Goal: Information Seeking & Learning: Learn about a topic

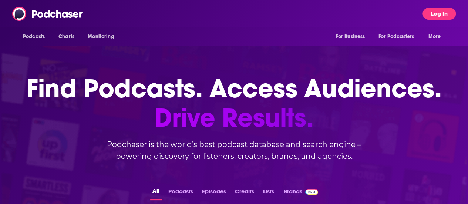
click at [442, 12] on button "Log In" at bounding box center [439, 14] width 33 height 12
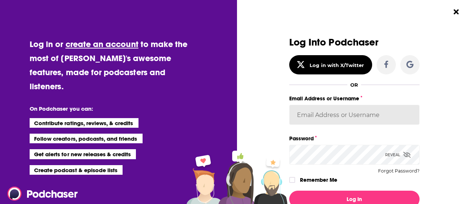
click at [339, 123] on input "Email Address or Username" at bounding box center [354, 115] width 130 height 20
click at [349, 119] on input "Email Address or Username" at bounding box center [354, 115] width 130 height 20
type input "[EMAIL_ADDRESS][DOMAIN_NAME]"
click at [403, 154] on icon "Dialog" at bounding box center [406, 155] width 7 height 6
click at [289, 191] on button "Log In" at bounding box center [354, 199] width 130 height 17
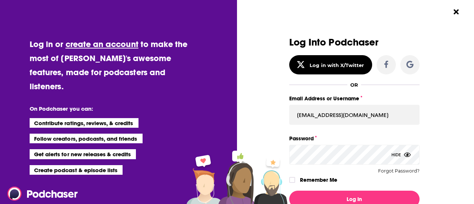
click at [289, 191] on button "Log In" at bounding box center [354, 199] width 130 height 17
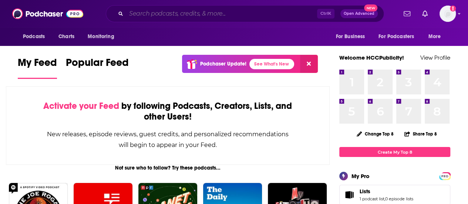
click at [252, 10] on input "Search podcasts, credits, & more..." at bounding box center [221, 14] width 191 height 12
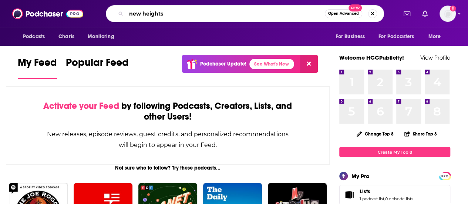
type input "new heights"
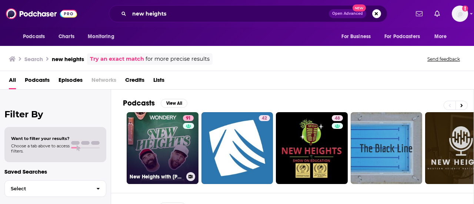
click at [130, 142] on link "91 [GEOGRAPHIC_DATA] with [PERSON_NAME] & [PERSON_NAME]" at bounding box center [163, 148] width 72 height 72
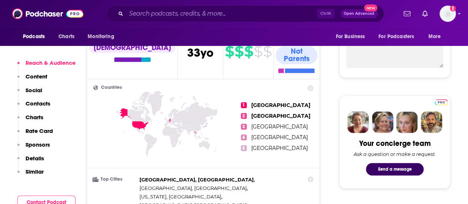
scroll to position [274, 0]
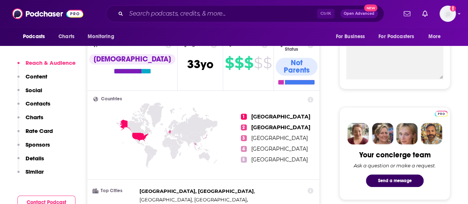
click at [139, 116] on icon at bounding box center [140, 119] width 25 height 33
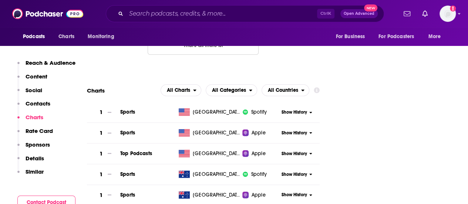
scroll to position [944, 0]
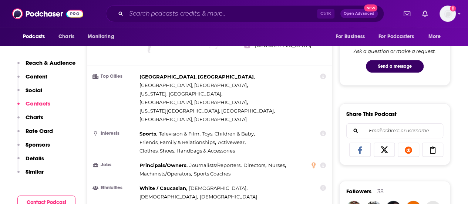
scroll to position [288, 0]
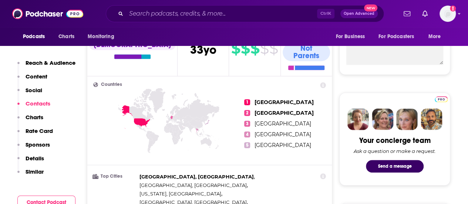
click at [325, 82] on icon at bounding box center [323, 85] width 6 height 6
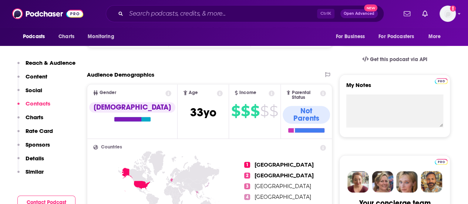
click at [50, 64] on p "Reach & Audience" at bounding box center [51, 62] width 50 height 7
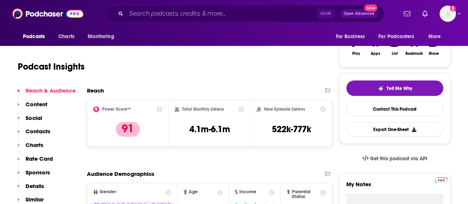
scroll to position [111, 0]
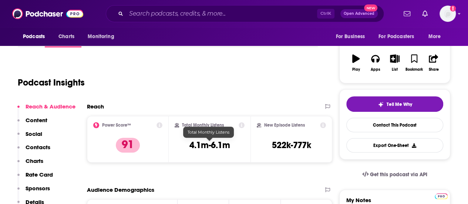
click at [212, 147] on h3 "4.1m-6.1m" at bounding box center [209, 145] width 41 height 11
click at [243, 124] on icon at bounding box center [242, 125] width 6 height 6
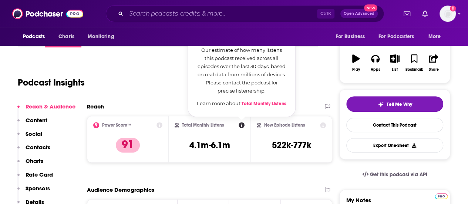
click at [325, 123] on icon at bounding box center [323, 125] width 6 height 6
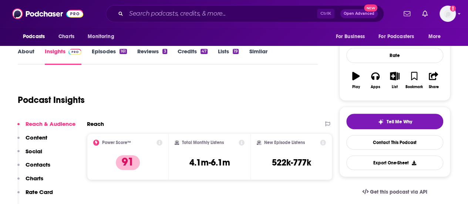
scroll to position [0, 0]
